Goal: Information Seeking & Learning: Learn about a topic

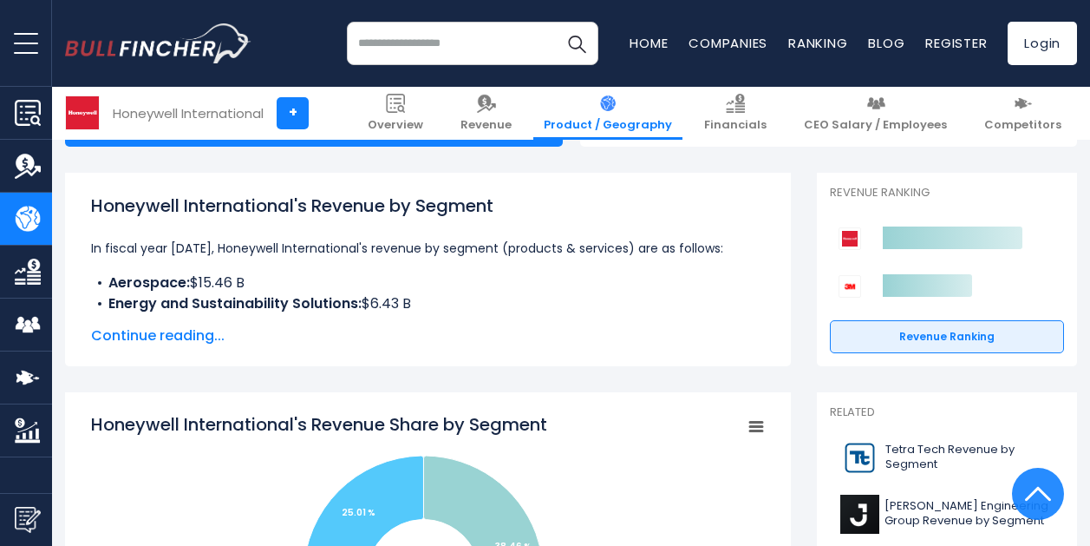
scroll to position [196, 0]
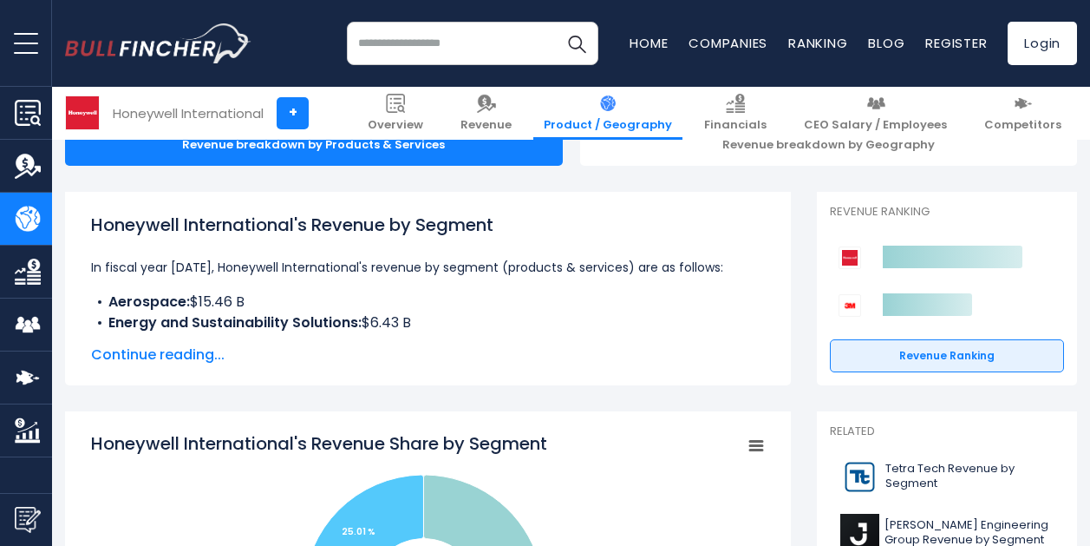
click at [194, 351] on span "Continue reading..." at bounding box center [428, 354] width 674 height 21
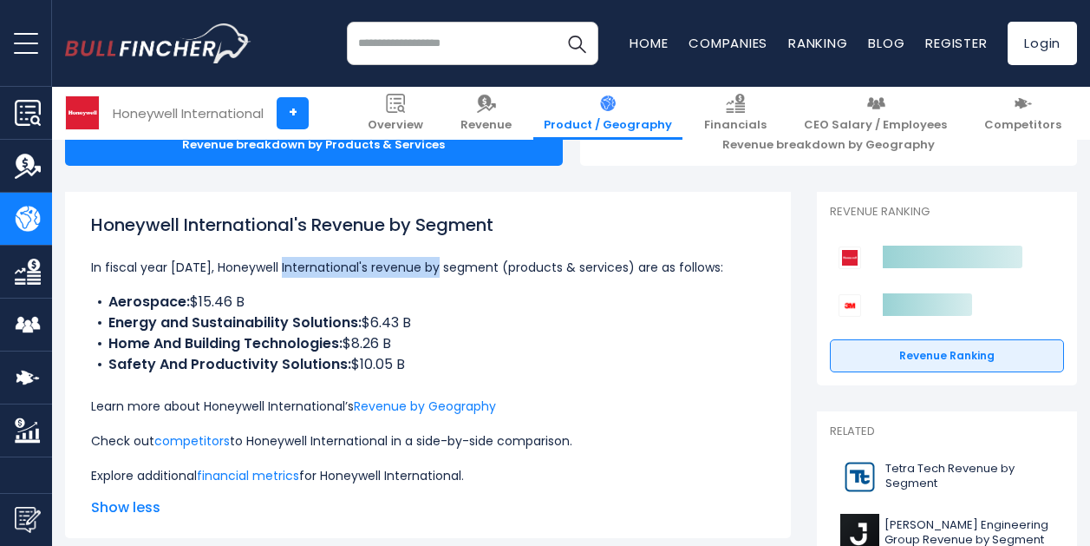
drag, startPoint x: 275, startPoint y: 263, endPoint x: 428, endPoint y: 269, distance: 152.8
click at [429, 271] on p "In fiscal year 2024, Honeywell International's revenue by segment (products & s…" at bounding box center [428, 267] width 674 height 21
click at [428, 269] on p "In fiscal year 2024, Honeywell International's revenue by segment (products & s…" at bounding box center [428, 267] width 674 height 21
drag, startPoint x: 438, startPoint y: 271, endPoint x: 498, endPoint y: 275, distance: 60.0
click at [499, 276] on p "In fiscal year 2024, Honeywell International's revenue by segment (products & s…" at bounding box center [428, 267] width 674 height 21
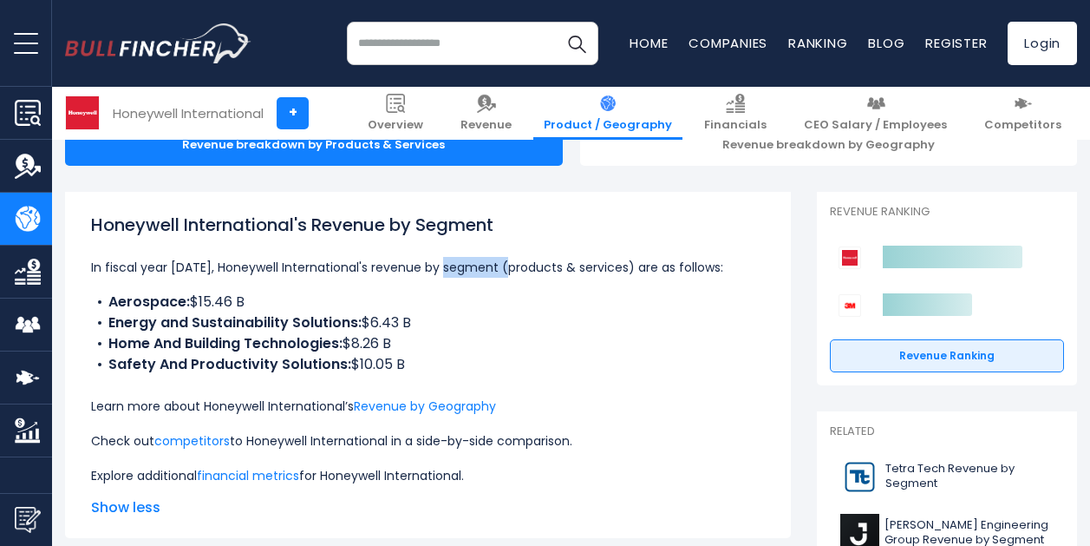
click at [498, 275] on p "In fiscal year 2024, Honeywell International's revenue by segment (products & s…" at bounding box center [428, 267] width 674 height 21
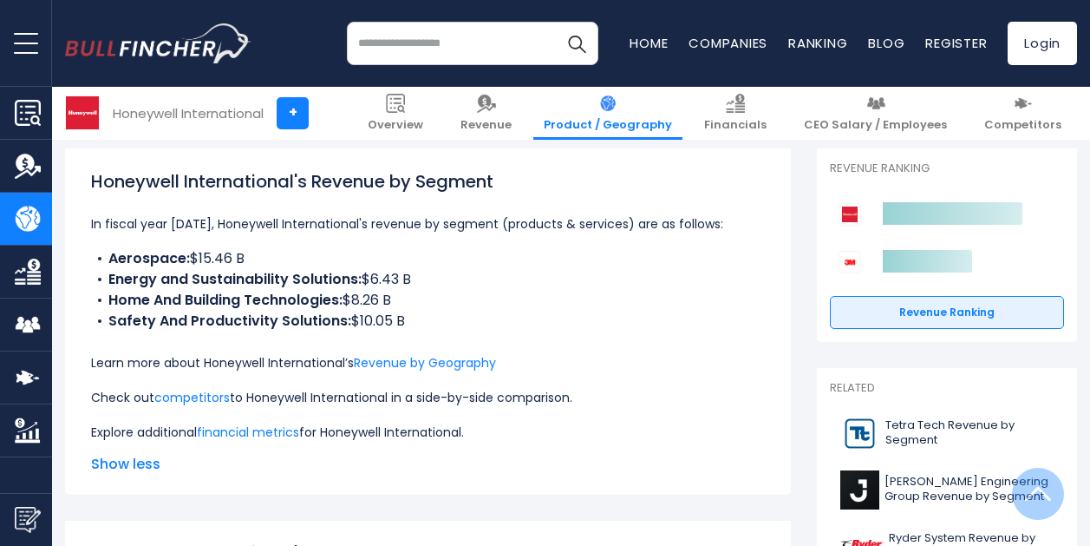
scroll to position [219, 0]
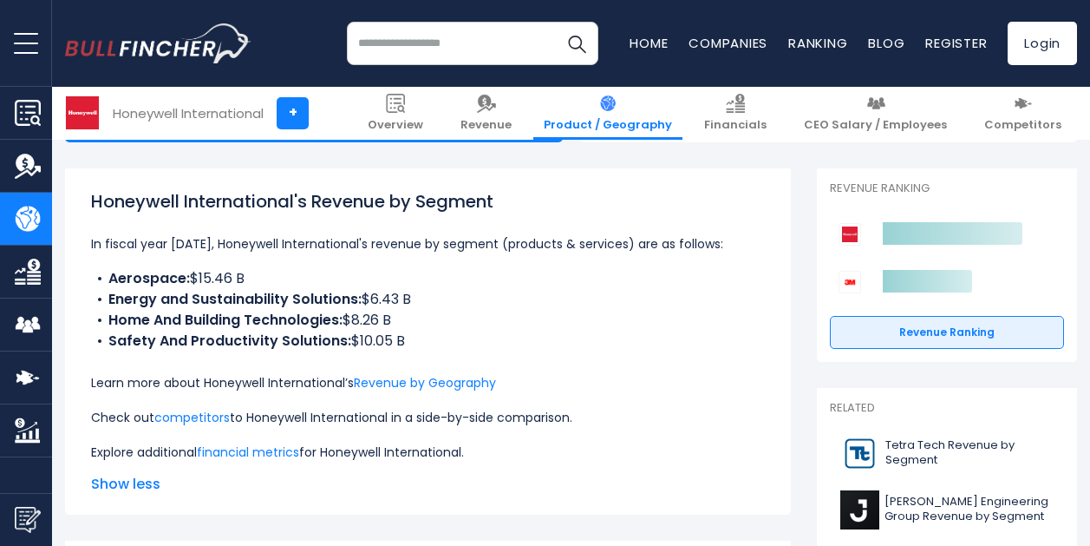
click at [180, 282] on b "Aerospace:" at bounding box center [149, 278] width 82 height 20
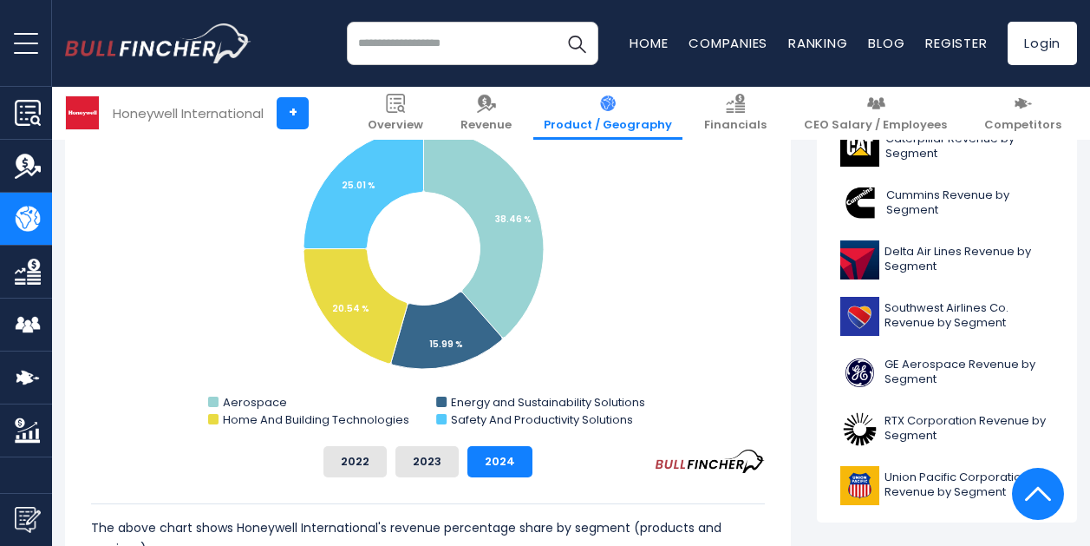
scroll to position [676, 0]
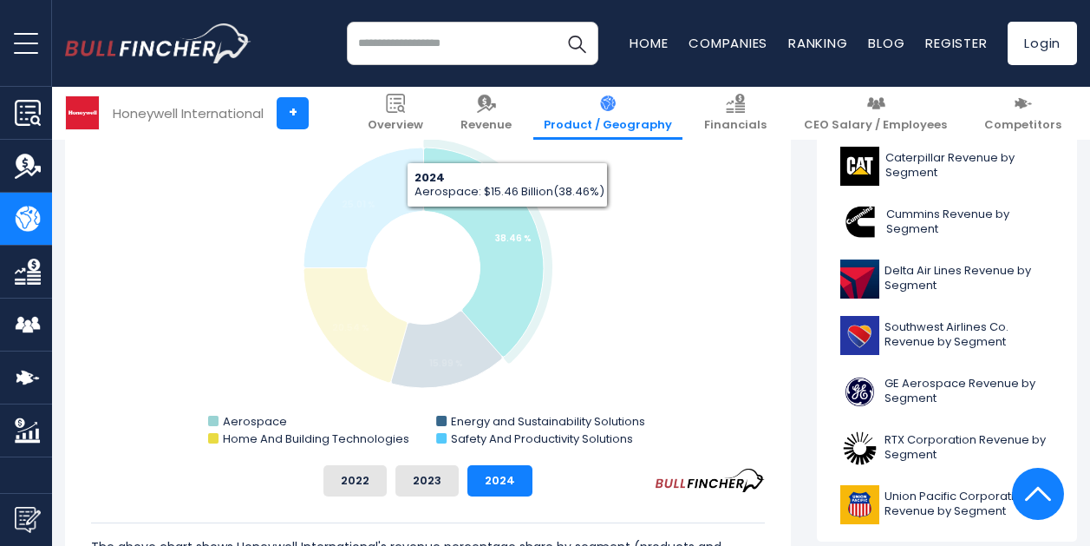
click at [508, 220] on icon "Honeywell International's Revenue Share by Segment" at bounding box center [483, 251] width 121 height 209
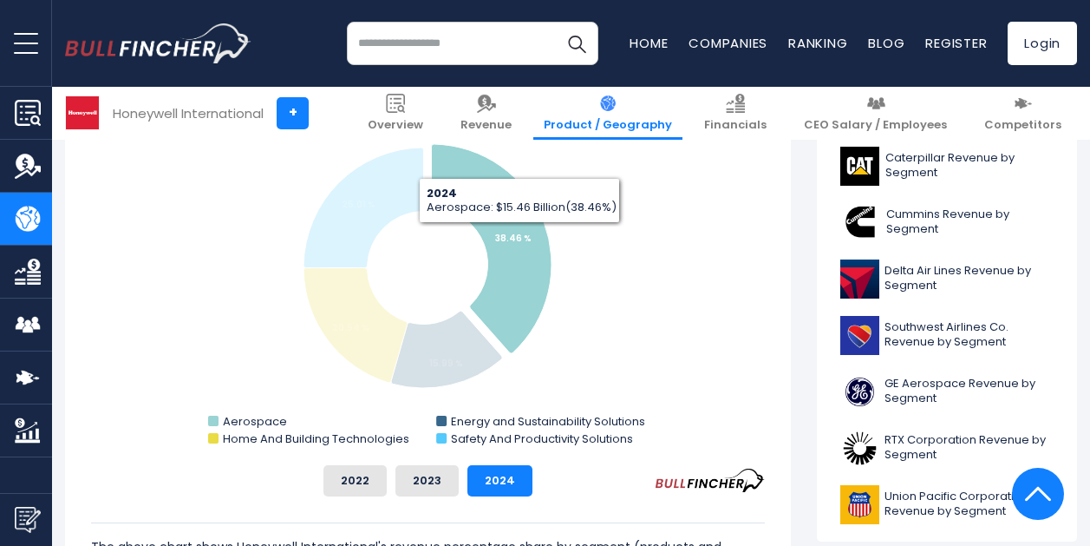
click at [526, 245] on icon "Honeywell International's Revenue Share by Segment" at bounding box center [491, 248] width 121 height 209
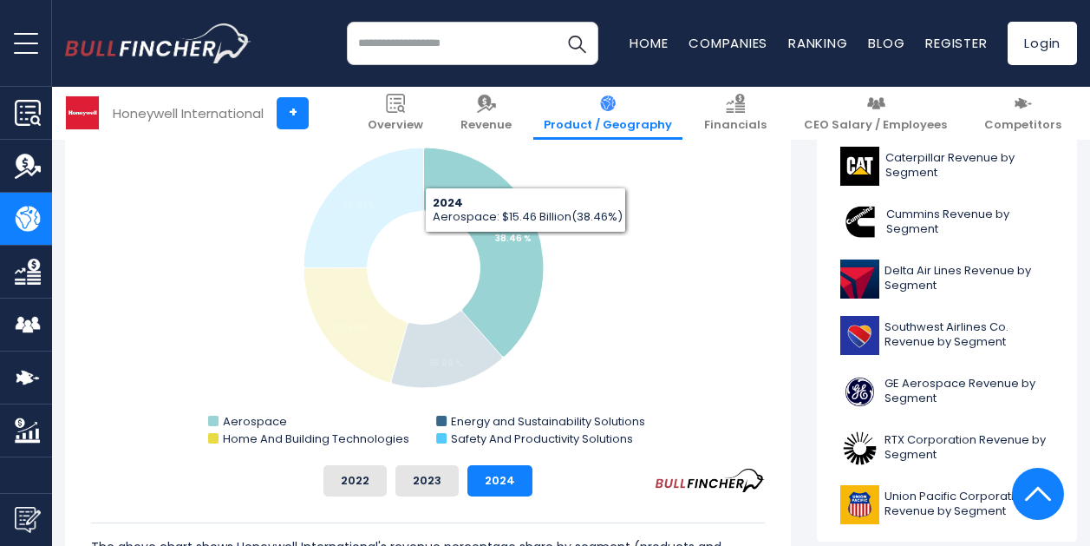
click at [526, 245] on icon "Honeywell International's Revenue Share by Segment" at bounding box center [483, 251] width 121 height 209
click at [526, 245] on icon "Honeywell International's Revenue Share by Segment" at bounding box center [484, 251] width 121 height 209
click at [526, 245] on icon "Honeywell International's Revenue Share by Segment" at bounding box center [485, 251] width 121 height 209
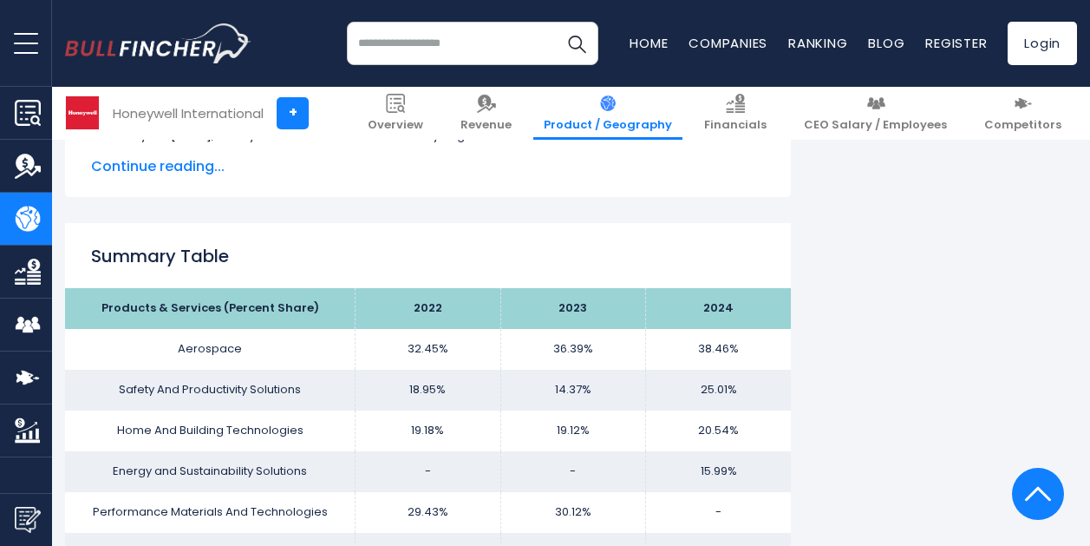
scroll to position [1142, 0]
click at [423, 343] on td "32.45%" at bounding box center [428, 350] width 145 height 41
click at [433, 361] on td "32.45%" at bounding box center [428, 350] width 145 height 41
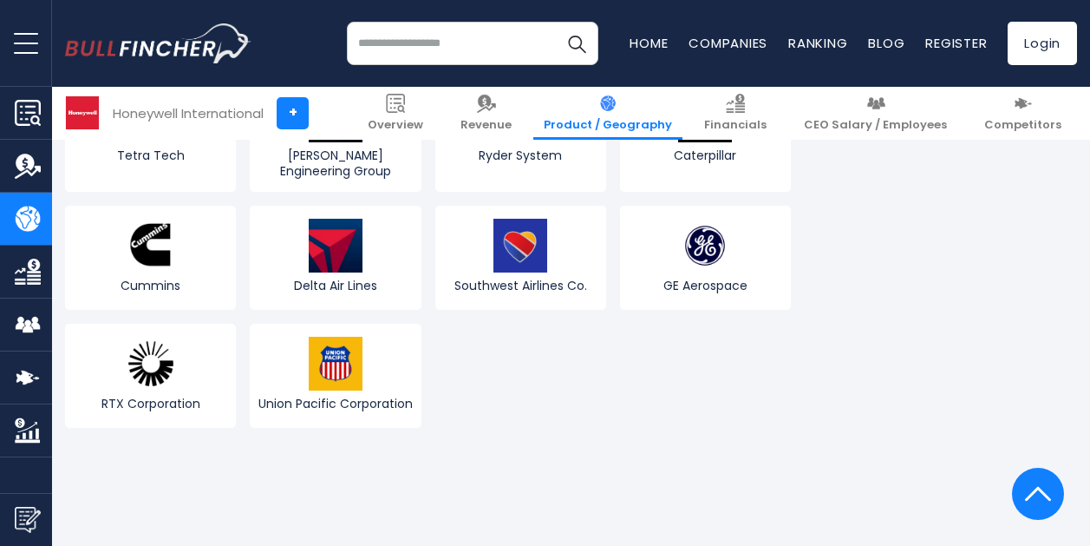
scroll to position [3866, 0]
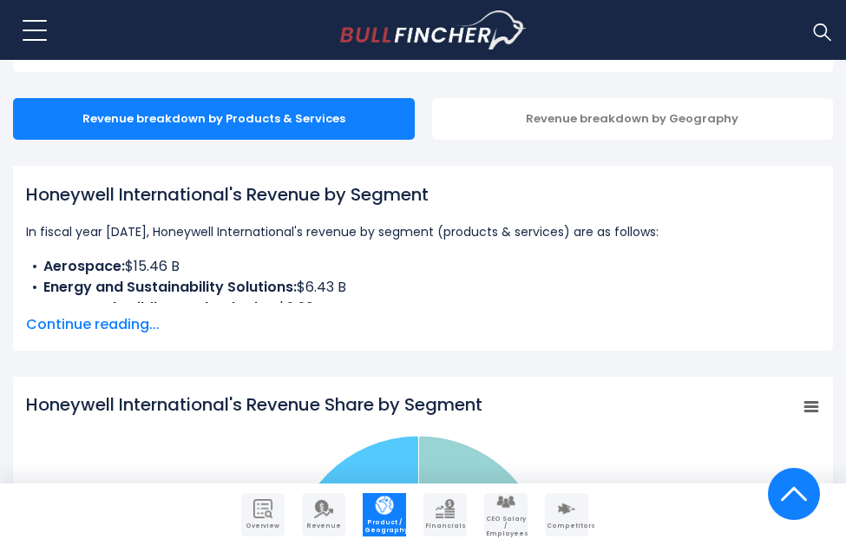
scroll to position [318, 0]
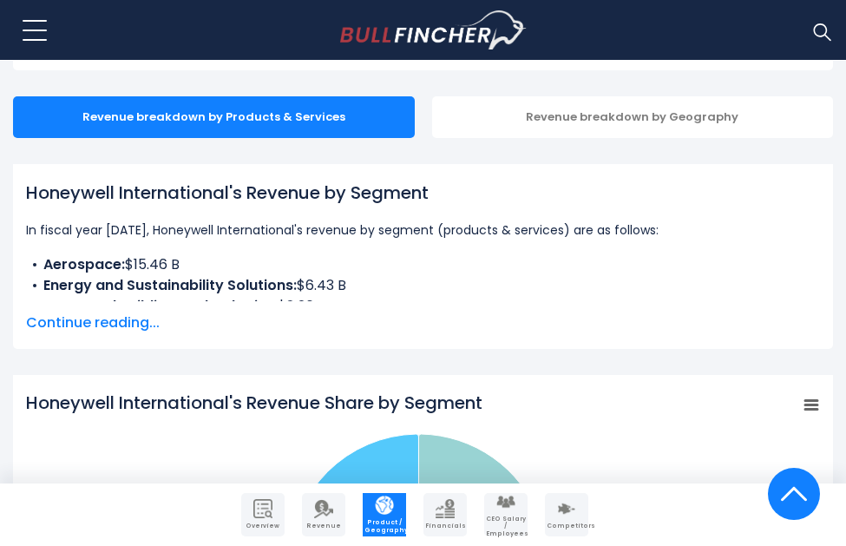
click at [151, 319] on span "Continue reading..." at bounding box center [423, 322] width 794 height 21
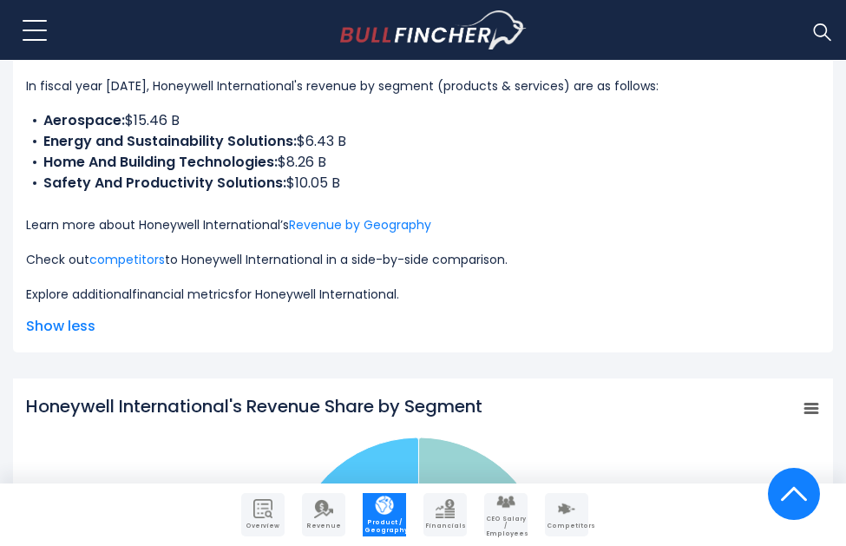
scroll to position [461, 0]
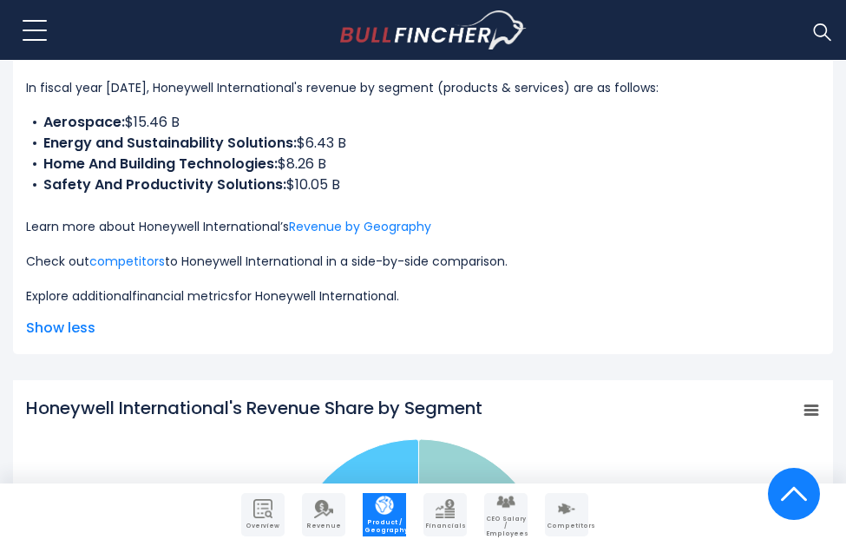
click at [203, 294] on link "financial metrics" at bounding box center [183, 295] width 102 height 17
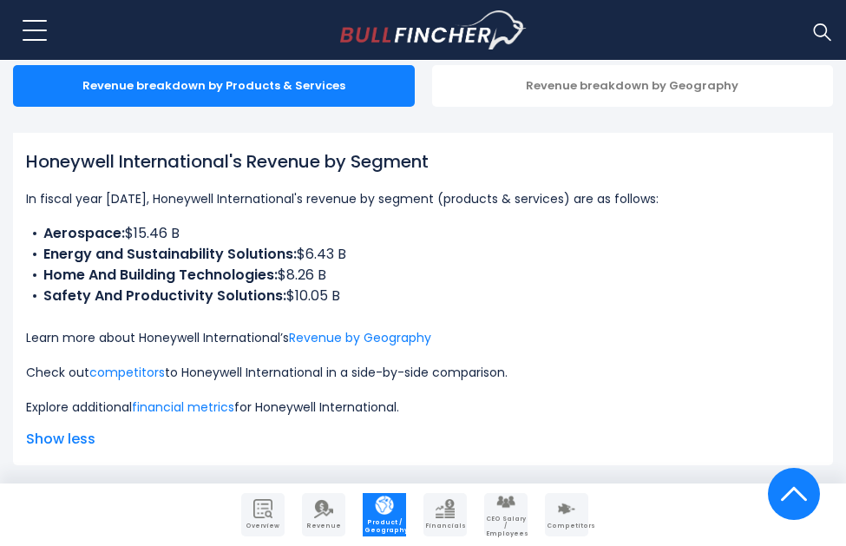
scroll to position [345, 0]
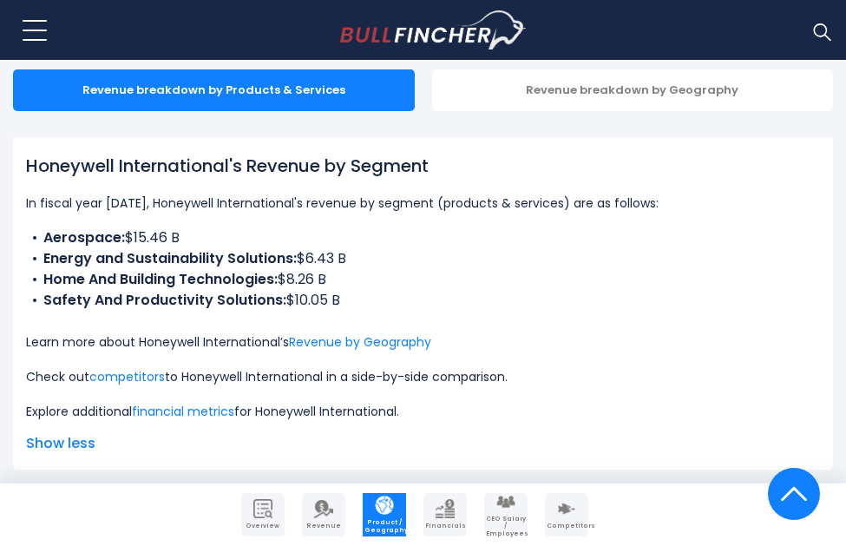
drag, startPoint x: 247, startPoint y: 172, endPoint x: 266, endPoint y: 210, distance: 42.7
click at [266, 210] on div "Honeywell International's Revenue by Segment In fiscal year 2024, Honeywell Int…" at bounding box center [423, 287] width 794 height 269
click at [136, 235] on li "Aerospace: $15.46 B" at bounding box center [423, 237] width 794 height 21
drag, startPoint x: 143, startPoint y: 238, endPoint x: 186, endPoint y: 238, distance: 42.5
click at [186, 238] on li "Aerospace: $15.46 B" at bounding box center [423, 237] width 794 height 21
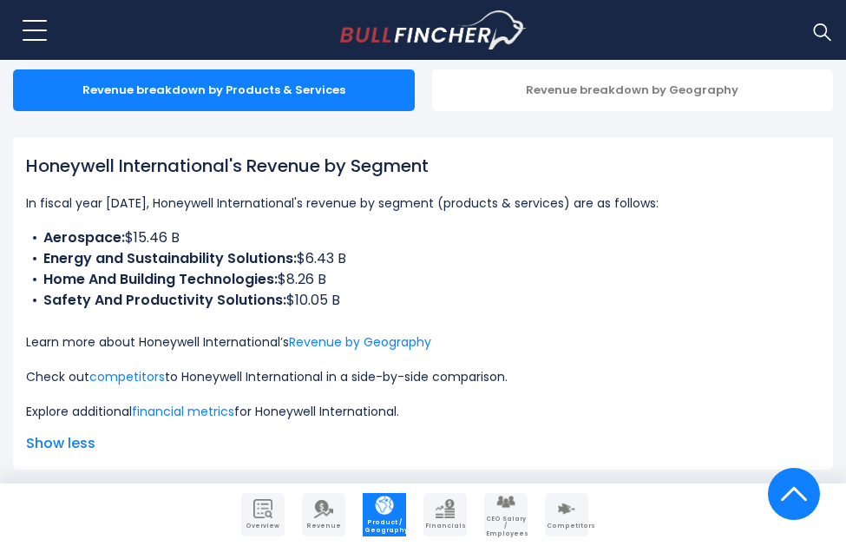
drag, startPoint x: 68, startPoint y: 233, endPoint x: 224, endPoint y: 236, distance: 156.2
click at [225, 236] on li "Aerospace: $15.46 B" at bounding box center [423, 237] width 794 height 21
click at [184, 236] on li "Aerospace: $15.46 B" at bounding box center [423, 237] width 794 height 21
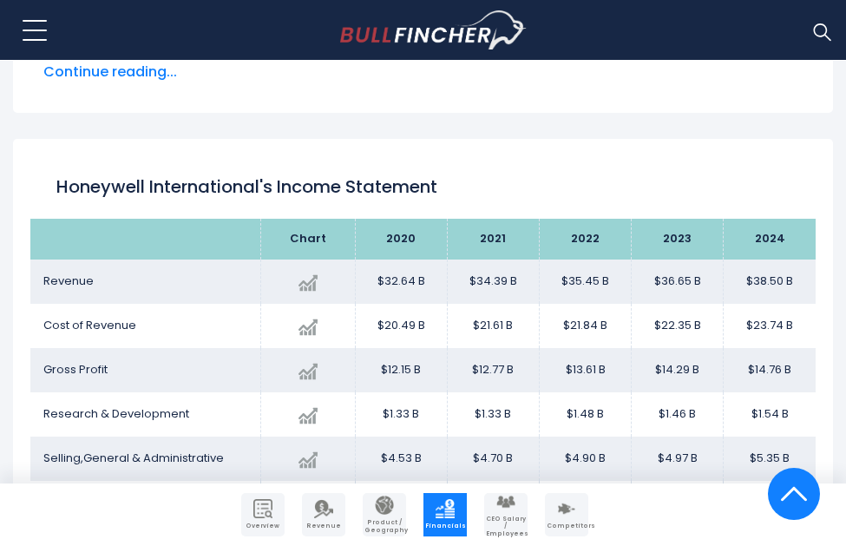
scroll to position [1046, 0]
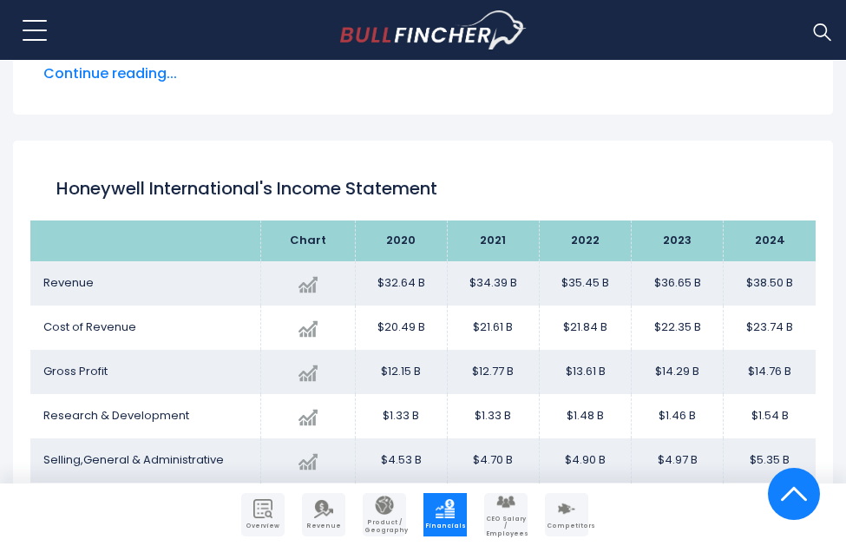
click at [569, 283] on td "$35.45 B" at bounding box center [585, 283] width 92 height 44
click at [732, 168] on div "Honeywell International's Income Statement" at bounding box center [422, 189] width 785 height 62
